Goal: Task Accomplishment & Management: Manage account settings

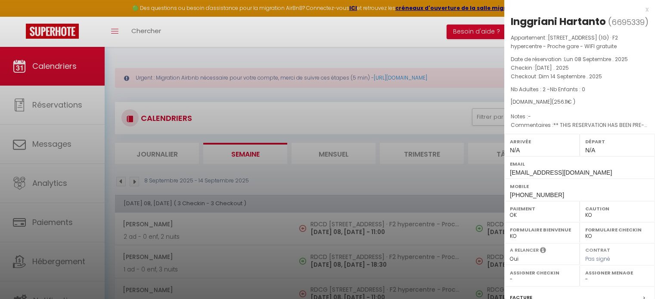
select select "KO"
select select "0"
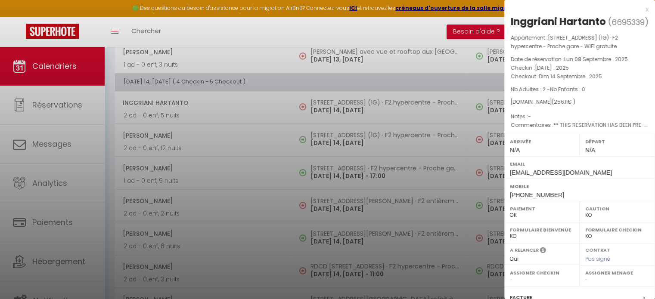
scroll to position [1017, 0]
click at [314, 117] on div at bounding box center [327, 149] width 655 height 299
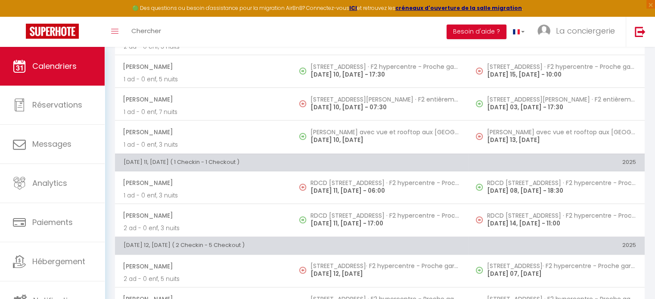
scroll to position [521, 0]
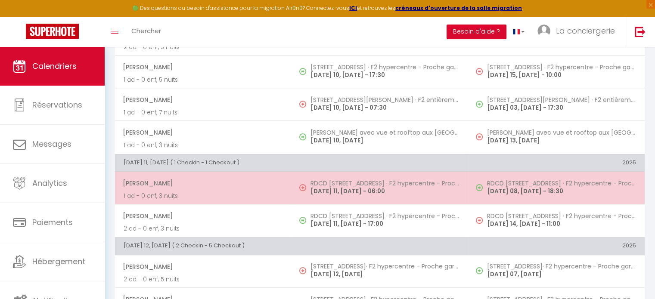
click at [333, 182] on h5 "RDCD [STREET_ADDRESS] · F2 hypercentre - Proche gare - WIFI gratuite" at bounding box center [385, 183] width 149 height 7
select select "OK"
select select "50989"
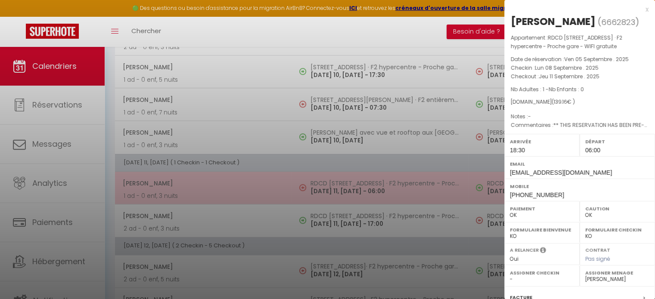
click at [333, 182] on div at bounding box center [327, 149] width 655 height 299
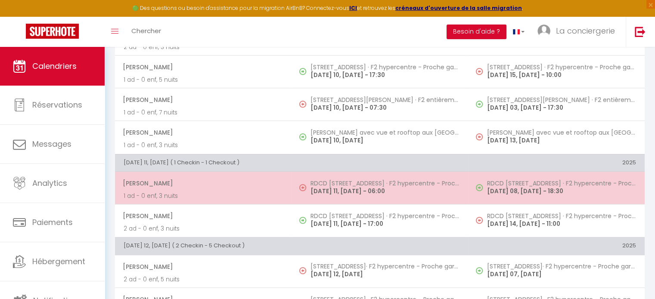
click at [333, 182] on h5 "RDCD [STREET_ADDRESS] · F2 hypercentre - Proche gare - WIFI gratuite" at bounding box center [385, 183] width 149 height 7
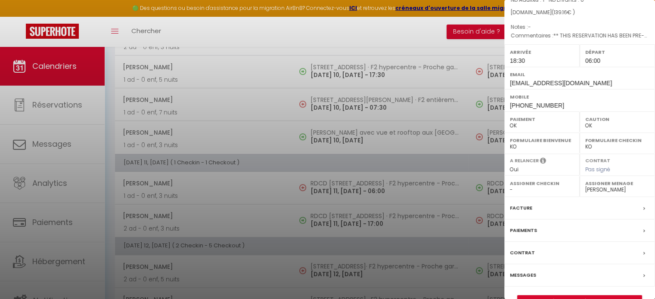
scroll to position [123, 0]
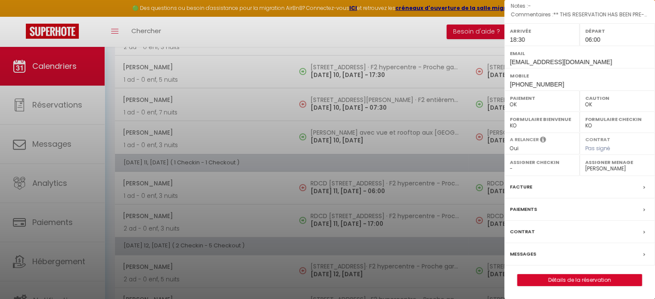
click at [520, 255] on label "Messages" at bounding box center [523, 254] width 26 height 9
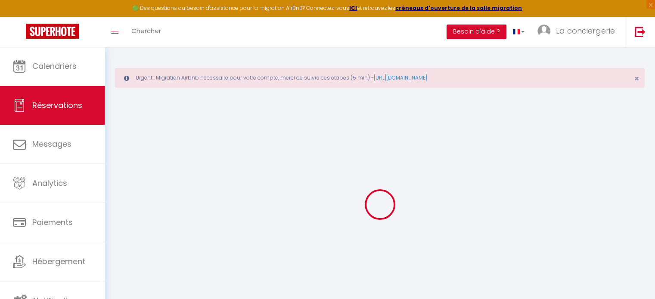
select select
checkbox input "false"
select select
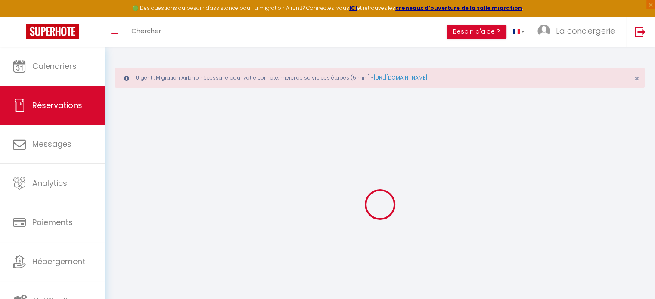
checkbox input "false"
type textarea "** THIS RESERVATION HAS BEEN PRE-PAID ** Reservation has a cancellation grace p…"
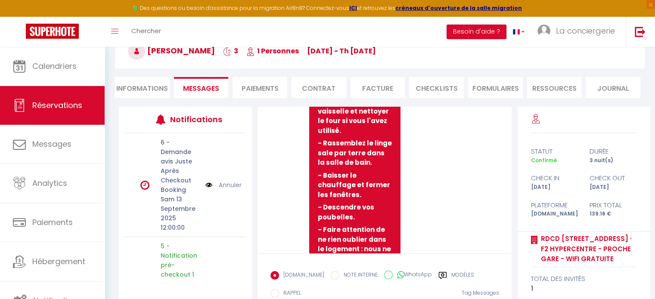
scroll to position [4008, 0]
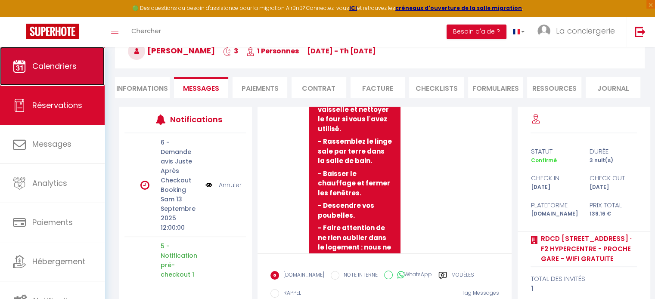
click at [52, 72] on link "Calendriers" at bounding box center [52, 66] width 105 height 39
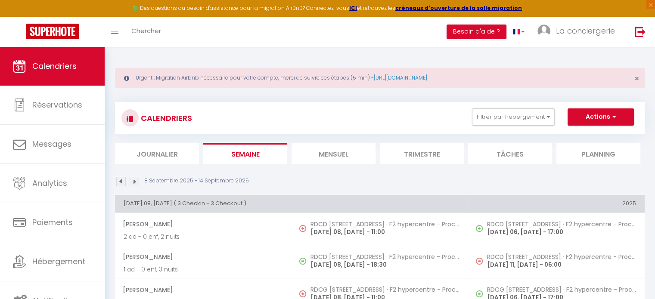
click at [333, 152] on li "Mensuel" at bounding box center [334, 153] width 84 height 21
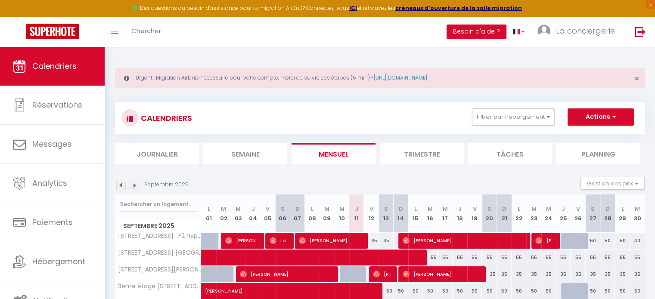
click at [255, 152] on li "Semaine" at bounding box center [245, 153] width 84 height 21
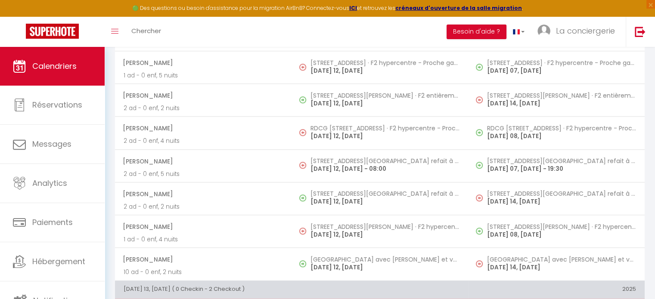
scroll to position [758, 0]
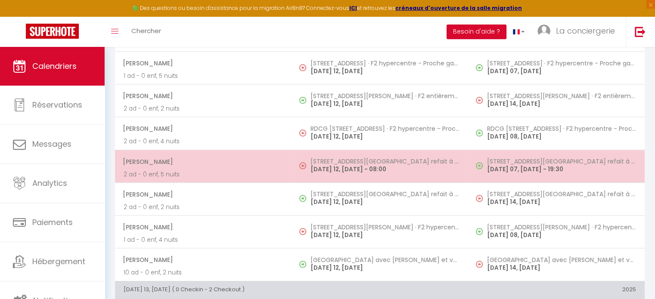
click at [336, 165] on p "[DATE] 12, [DATE] - 08:00" at bounding box center [385, 169] width 149 height 9
select select "OK"
select select "1"
select select "0"
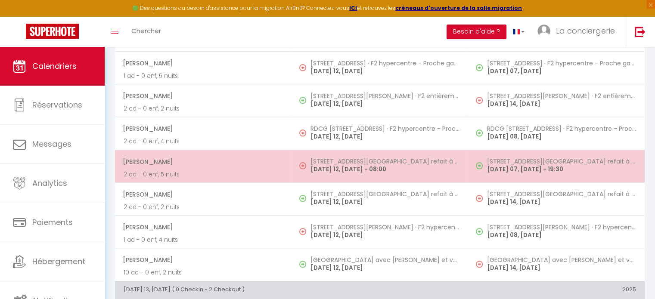
select select "1"
select select
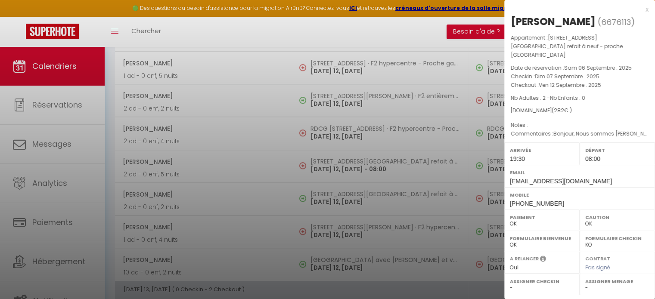
select select "50989"
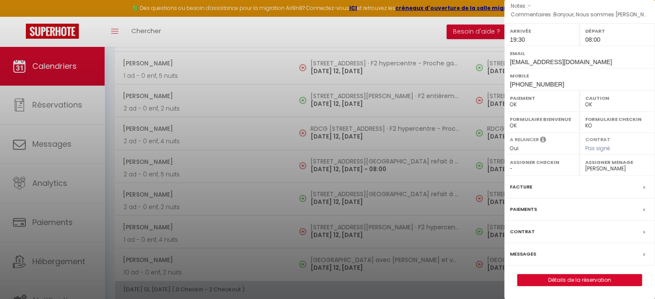
click at [524, 253] on label "Messages" at bounding box center [523, 254] width 26 height 9
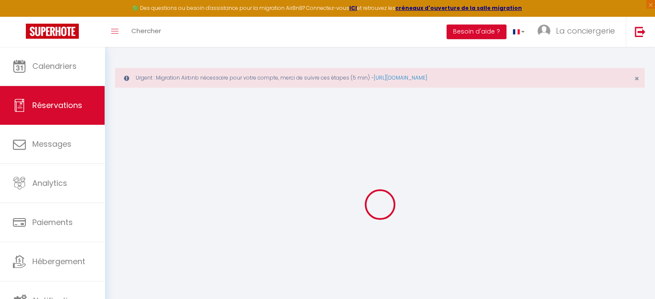
select select
checkbox input "false"
select select
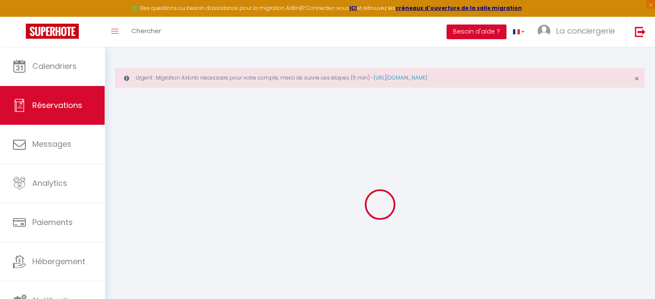
select select
checkbox input "false"
type textarea "Bonjour, Nous sommes [PERSON_NAME] et [PERSON_NAME] et nous venous séjourner un…"
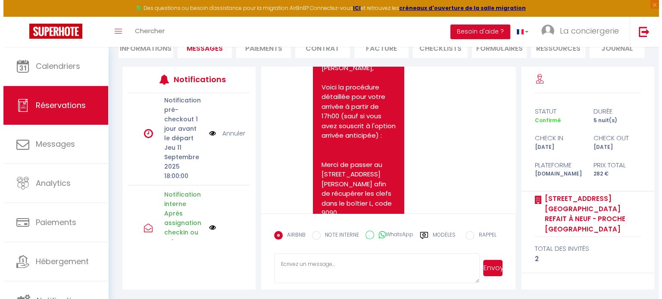
scroll to position [94, 0]
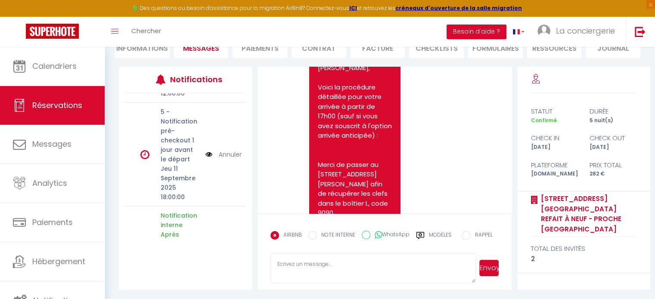
click at [205, 154] on img at bounding box center [208, 154] width 7 height 9
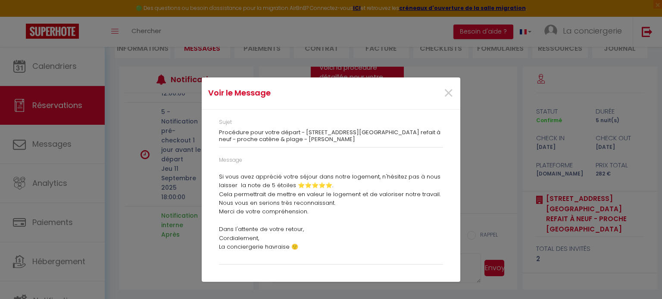
scroll to position [0, 0]
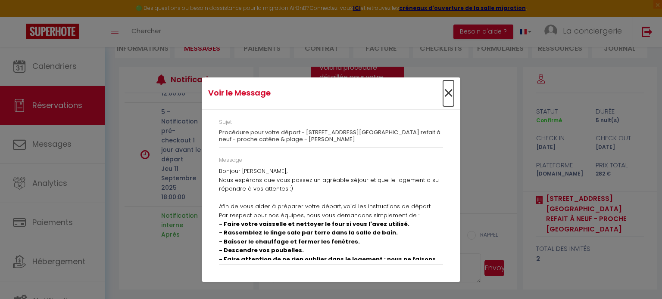
click at [448, 91] on span "×" at bounding box center [448, 94] width 11 height 26
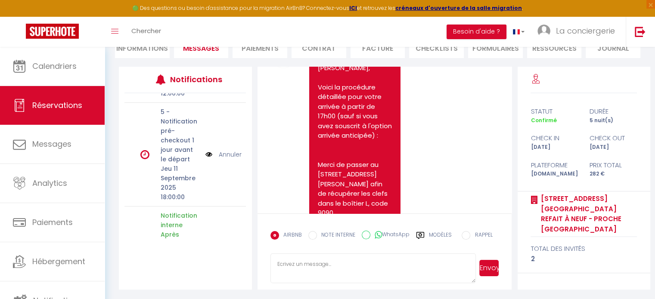
click at [205, 152] on img at bounding box center [208, 154] width 7 height 9
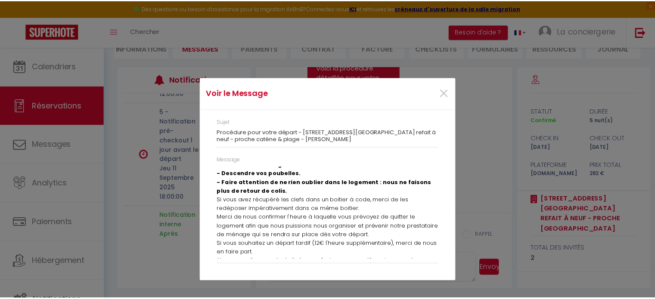
scroll to position [78, 0]
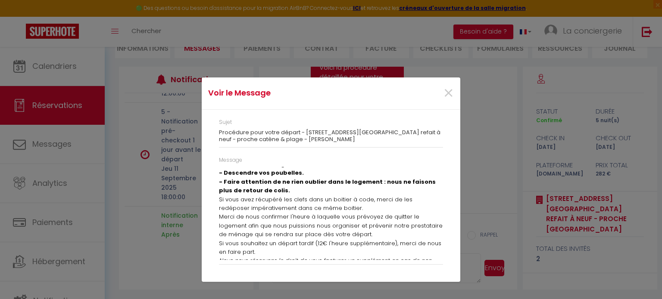
click at [48, 106] on div "Voir le Message × Sujet Procédure pour votre départ - [STREET_ADDRESS][GEOGRAPH…" at bounding box center [331, 149] width 662 height 299
click at [447, 90] on span "×" at bounding box center [448, 94] width 11 height 26
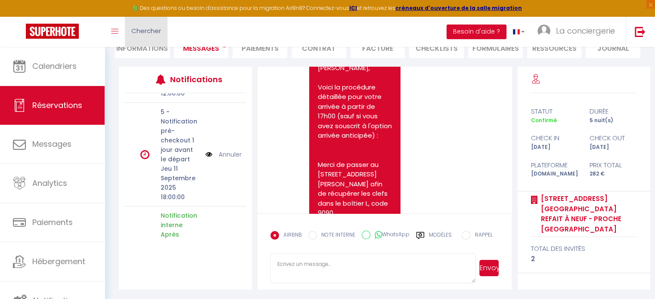
scroll to position [2636, 0]
